Goal: Obtain resource: Obtain resource

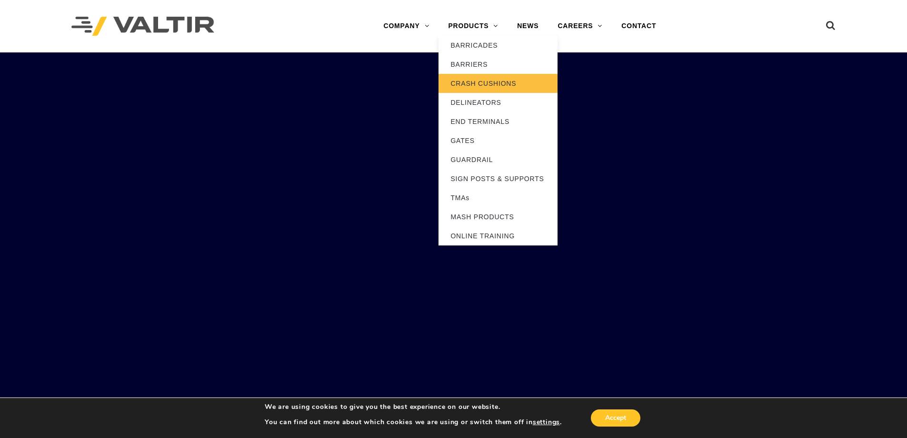
click at [479, 80] on link "CRASH CUSHIONS" at bounding box center [498, 83] width 119 height 19
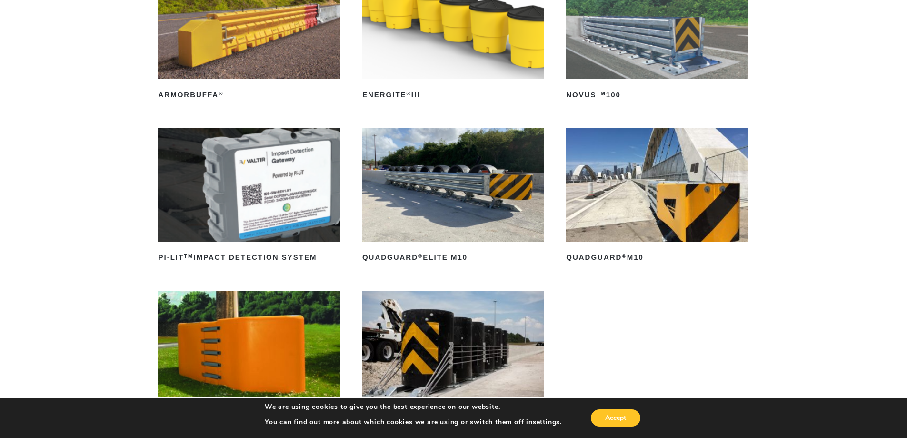
scroll to position [238, 0]
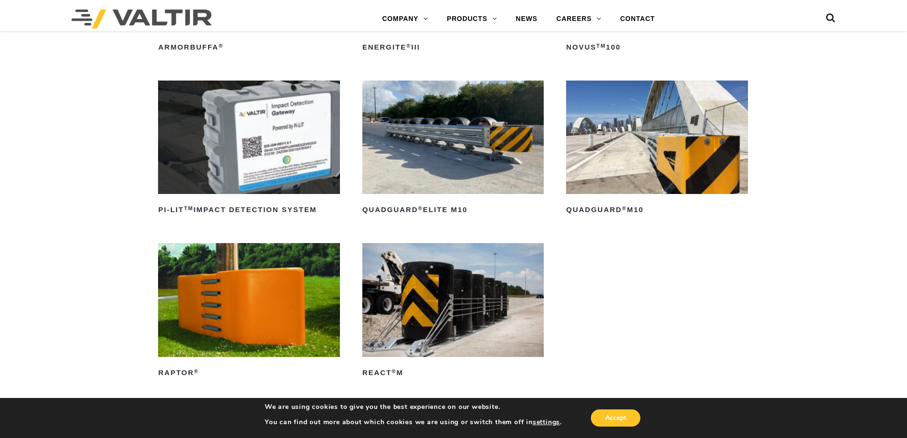
click at [441, 143] on img at bounding box center [452, 137] width 181 height 113
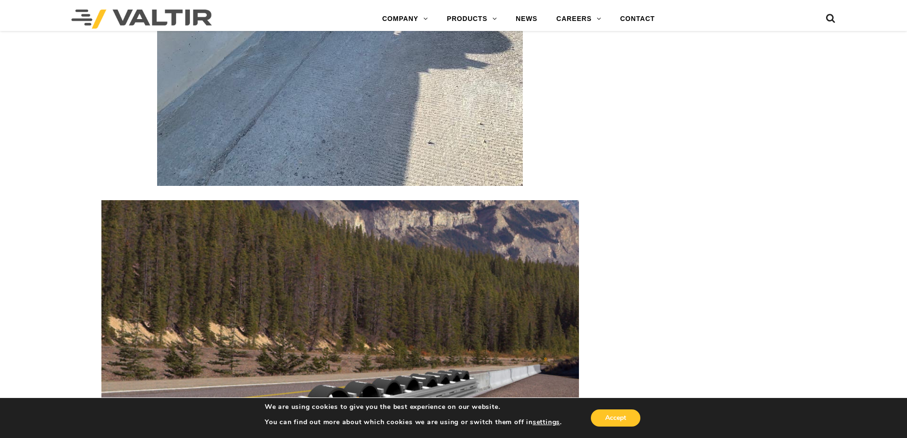
scroll to position [3382, 0]
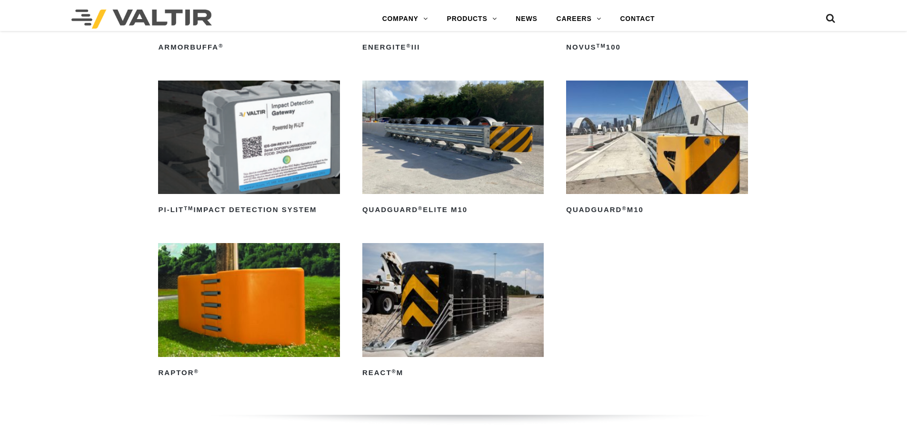
click at [655, 135] on img at bounding box center [656, 137] width 181 height 113
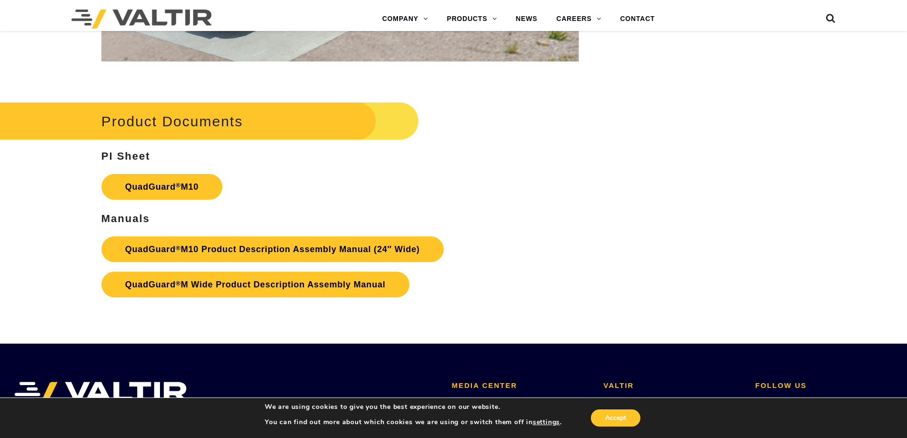
scroll to position [3525, 0]
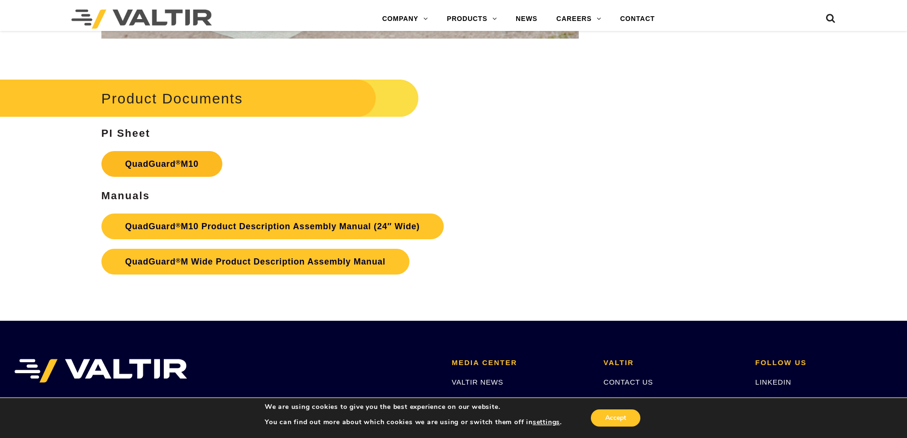
click at [160, 163] on link "QuadGuard ® M10" at bounding box center [161, 164] width 121 height 26
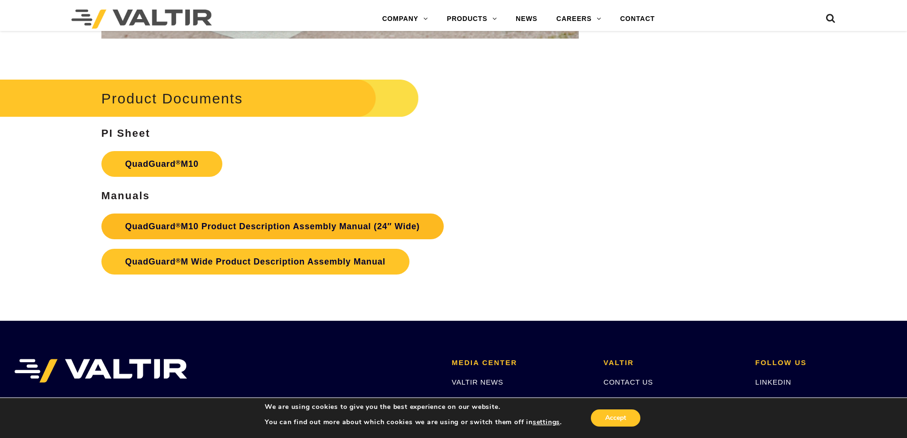
click at [261, 223] on link "QuadGuard ® M10 Product Description Assembly Manual (24″ Wide)" at bounding box center [272, 226] width 342 height 26
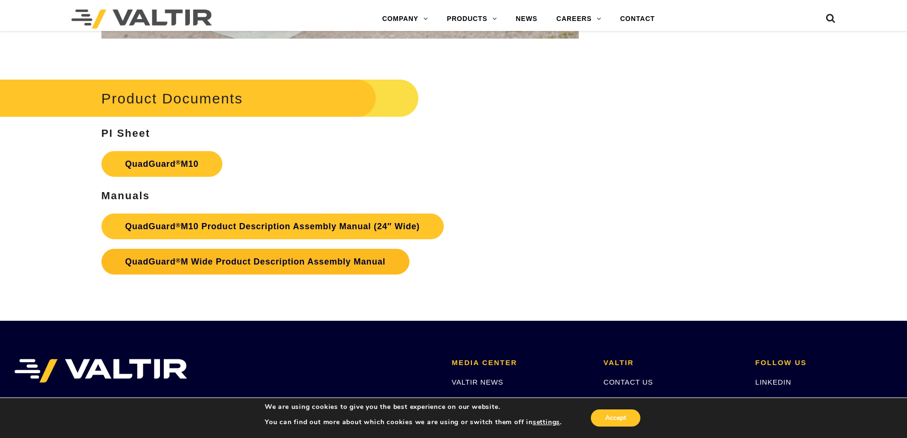
click at [310, 262] on link "QuadGuard ® M Wide Product Description Assembly Manual" at bounding box center [255, 262] width 308 height 26
